Goal: Task Accomplishment & Management: Use online tool/utility

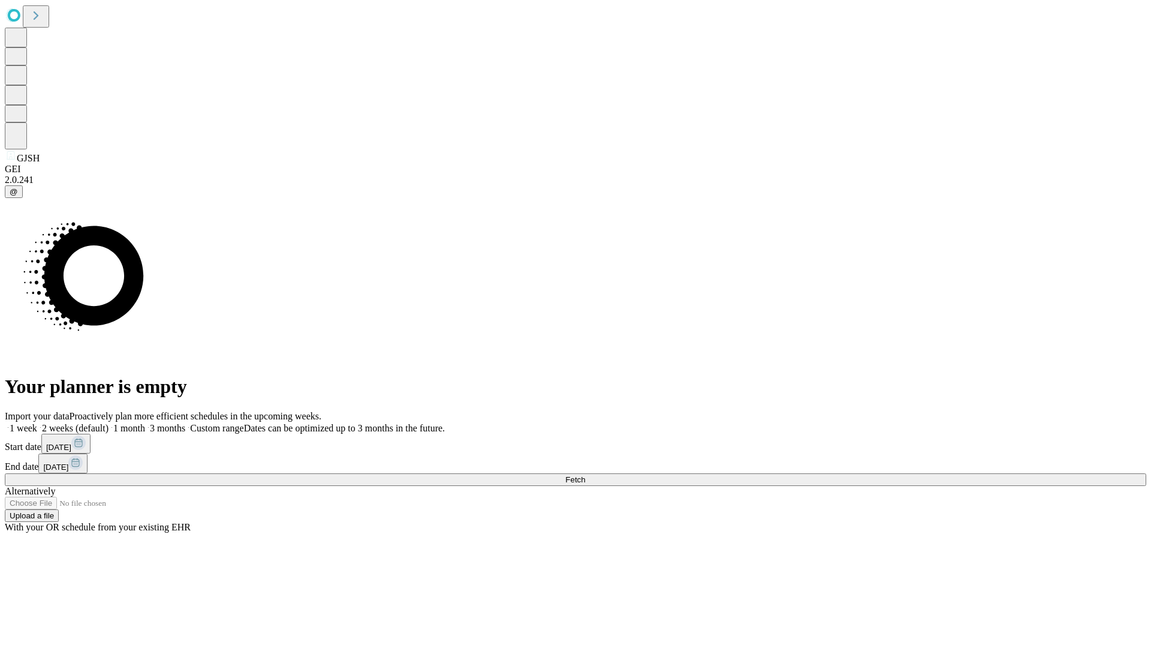
click at [585, 475] on span "Fetch" at bounding box center [575, 479] width 20 height 9
